Goal: Transaction & Acquisition: Book appointment/travel/reservation

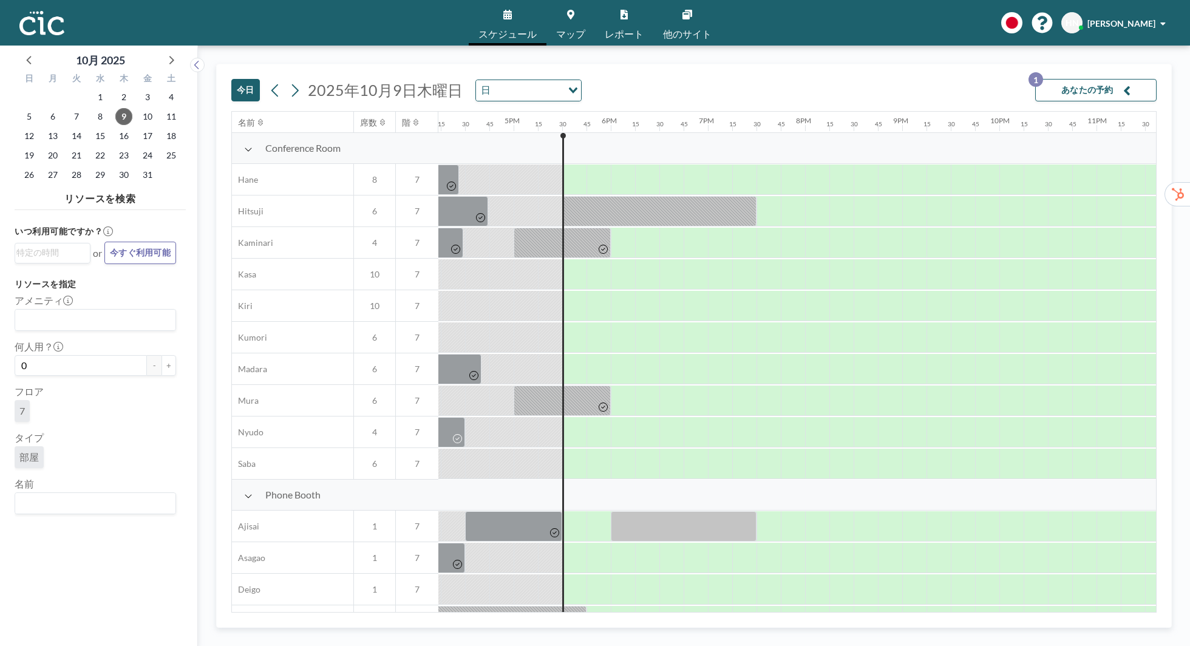
scroll to position [0, 1613]
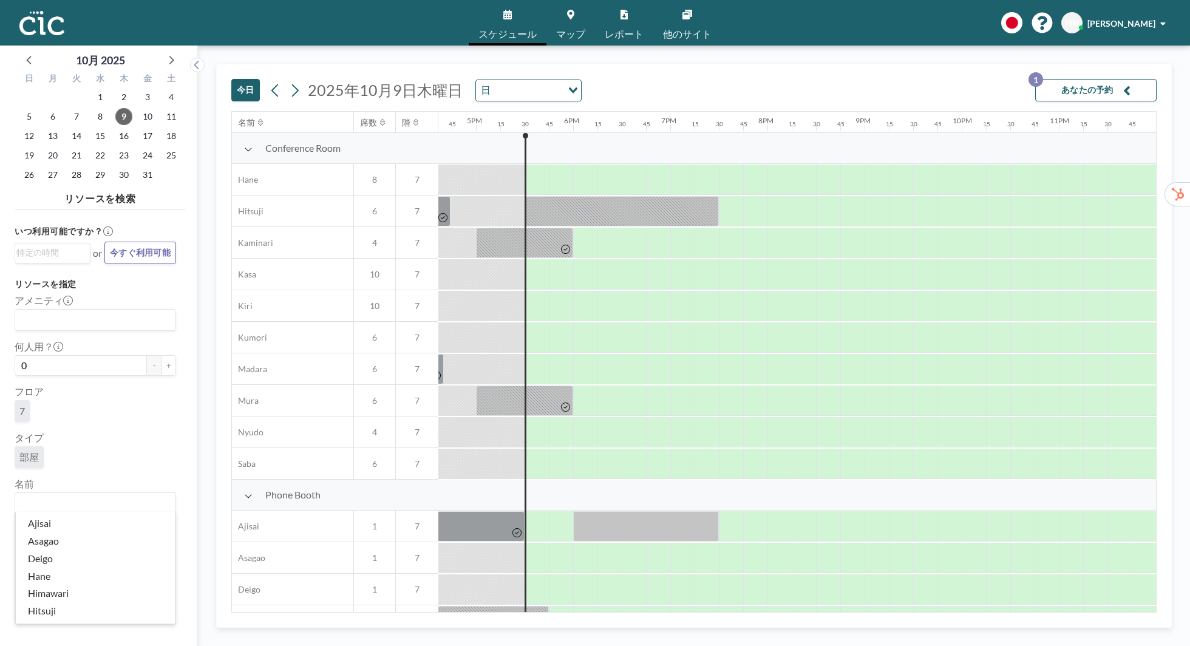
click at [79, 496] on input "Search for option" at bounding box center [92, 503] width 152 height 16
click at [67, 543] on li "[PERSON_NAME]" at bounding box center [96, 541] width 160 height 18
type input "Yu"
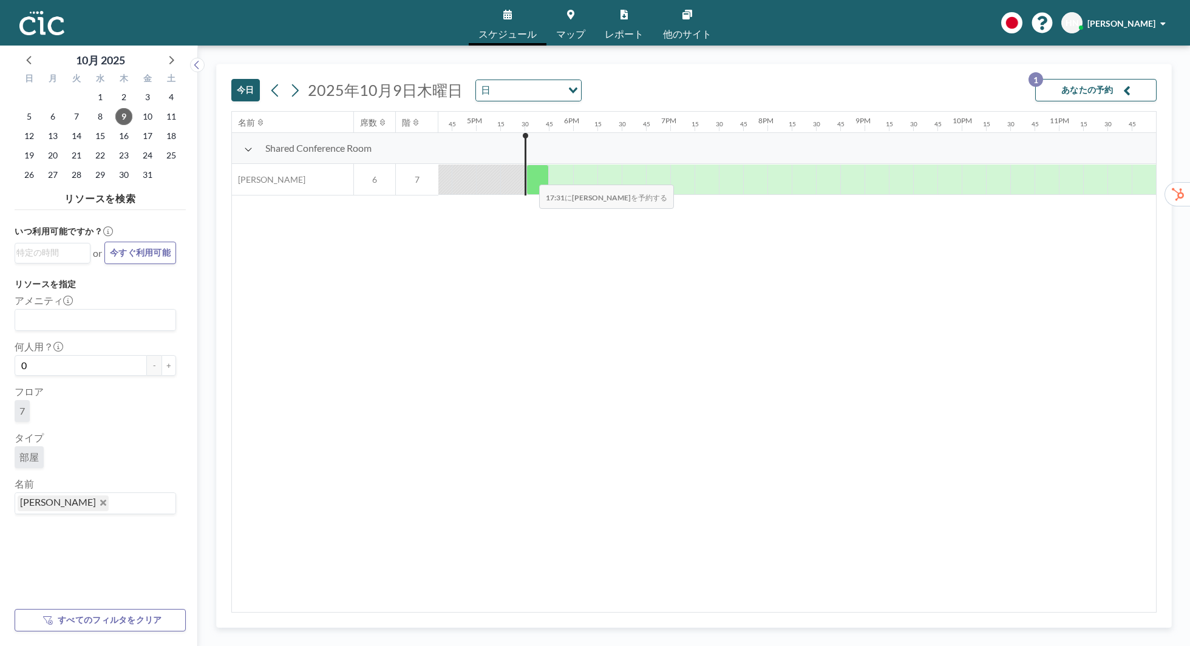
click at [529, 176] on div at bounding box center [537, 179] width 22 height 30
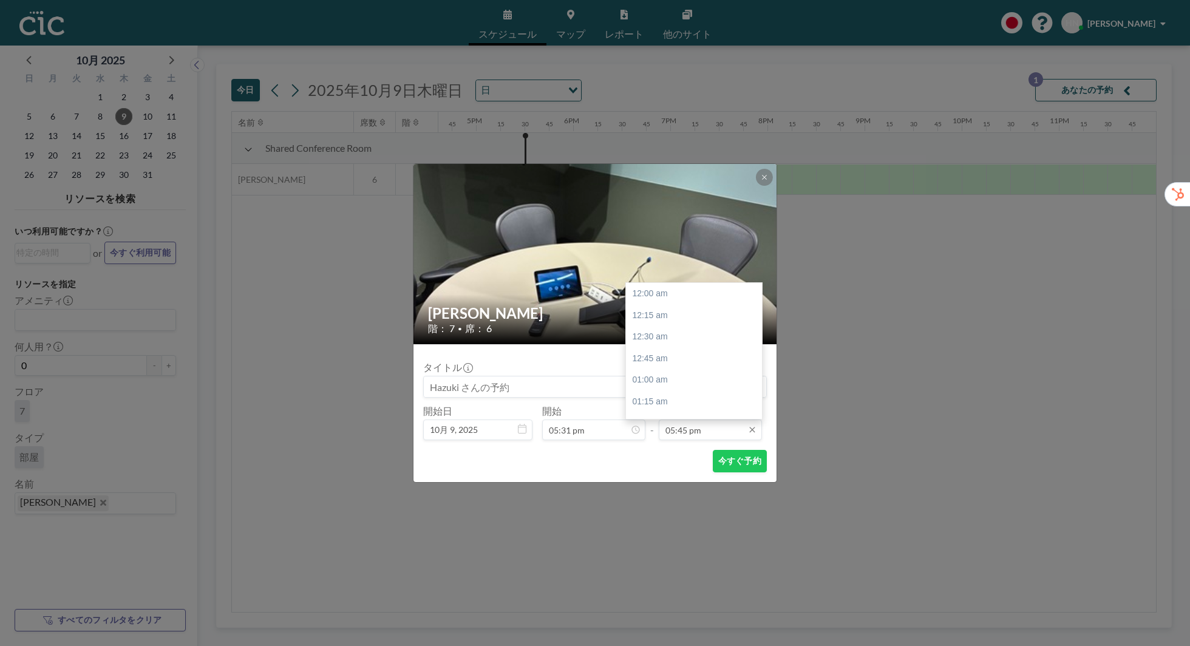
scroll to position [1534, 0]
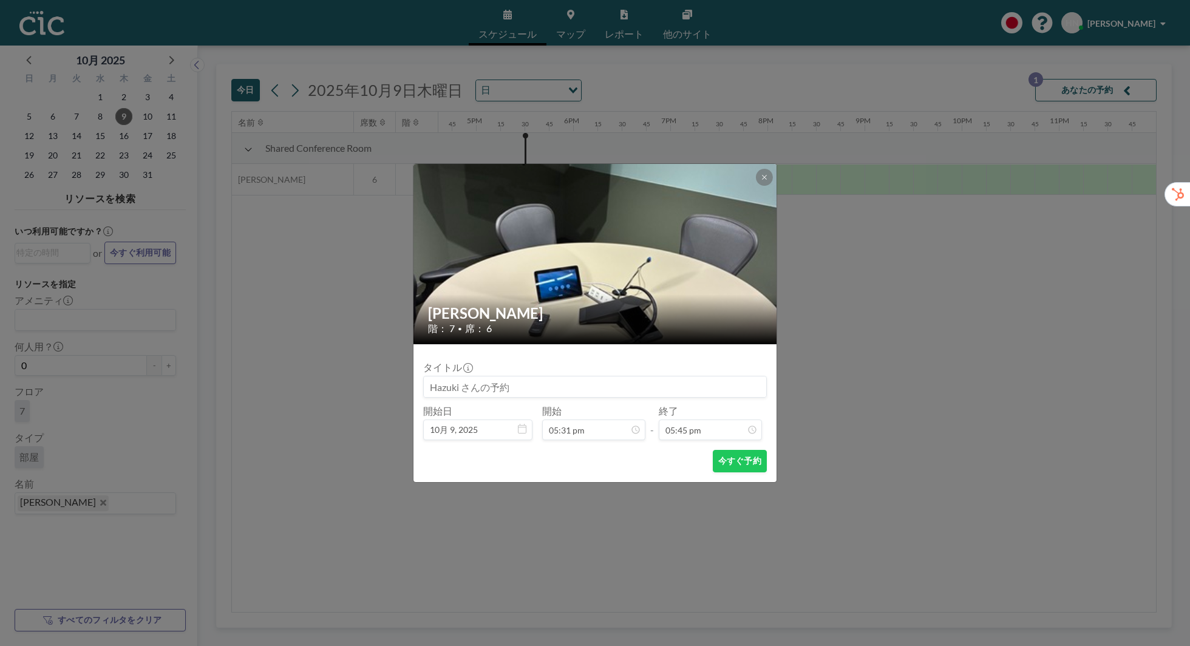
click at [632, 451] on div "今すぐ予約" at bounding box center [595, 461] width 344 height 22
click at [737, 469] on button "今すぐ予約" at bounding box center [740, 461] width 54 height 22
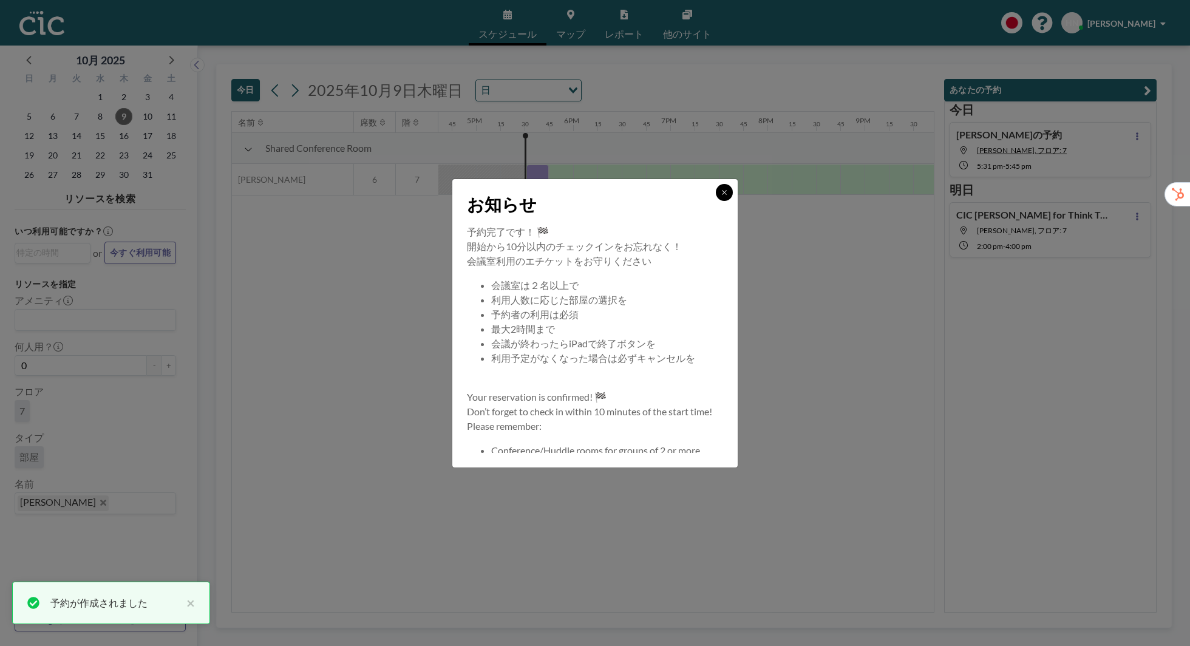
click at [727, 197] on button at bounding box center [724, 192] width 17 height 17
